Goal: Task Accomplishment & Management: Use online tool/utility

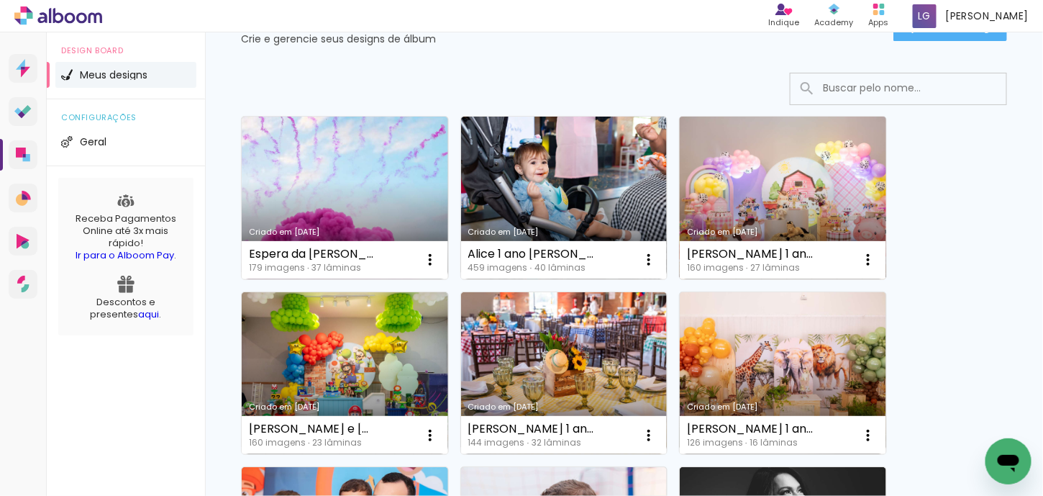
scroll to position [72, 0]
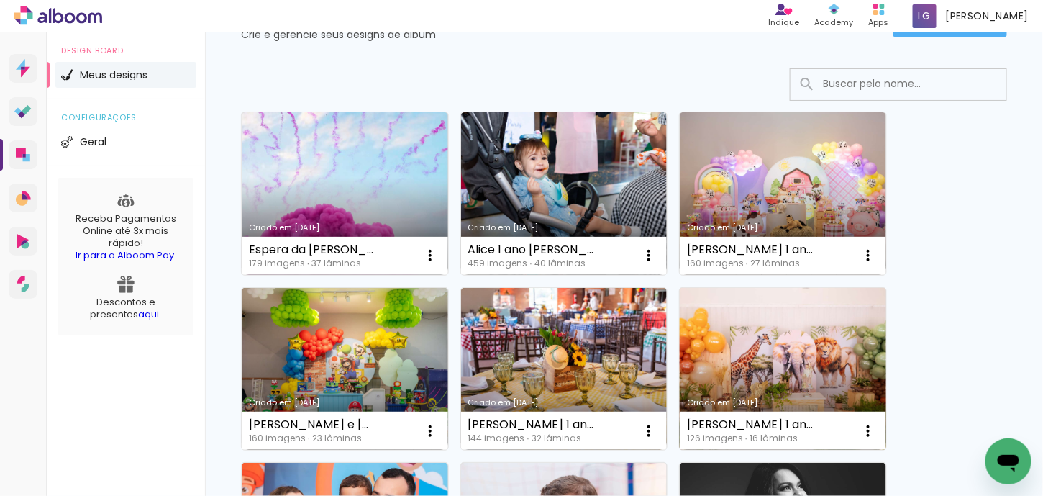
click at [765, 327] on link "Criado em [DATE]" at bounding box center [783, 369] width 206 height 163
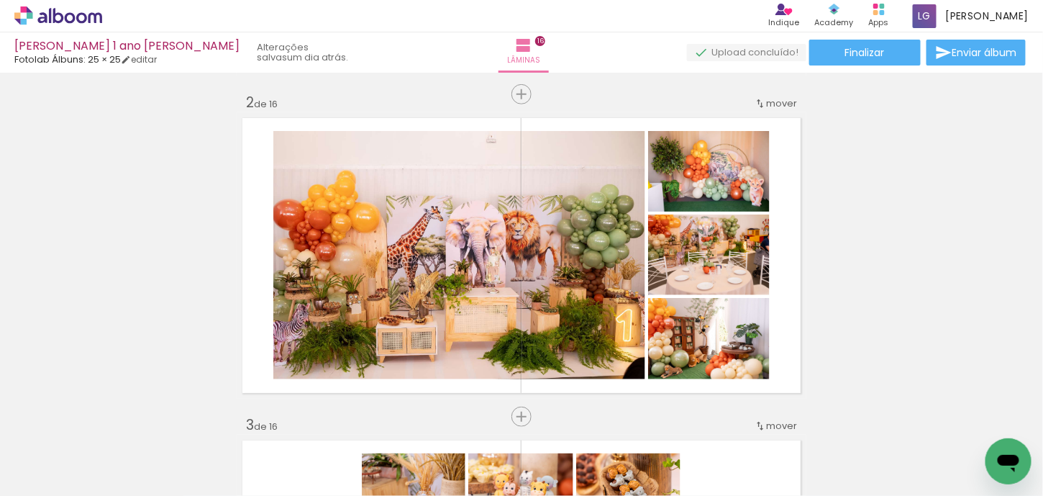
scroll to position [288, 0]
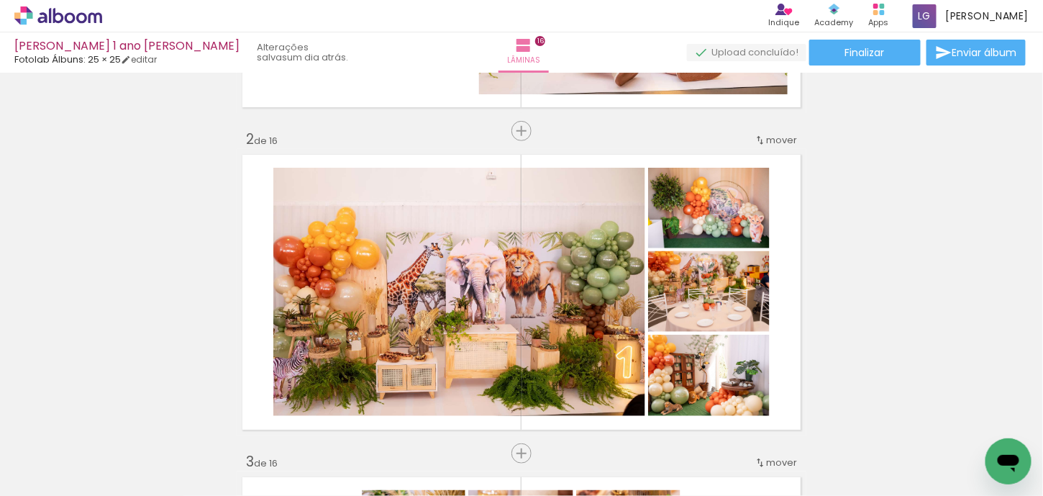
click at [71, 20] on icon at bounding box center [58, 15] width 88 height 19
